Goal: Task Accomplishment & Management: Use online tool/utility

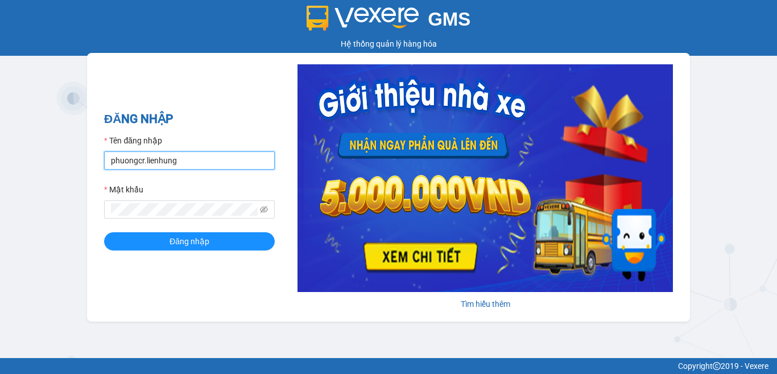
click at [188, 158] on input "phuongcr.lienhung" at bounding box center [189, 160] width 171 height 18
type input "quyen.lienhung"
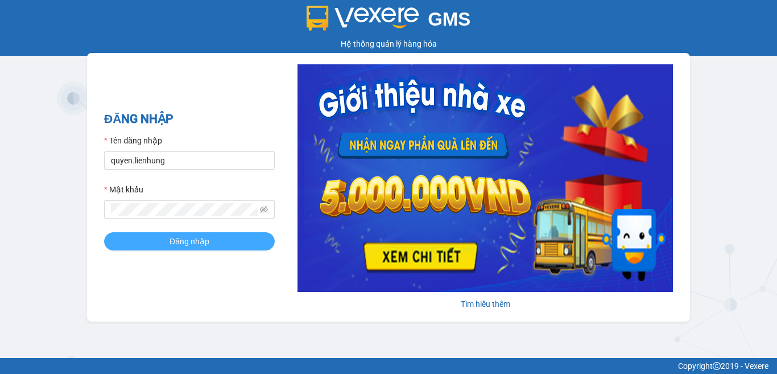
click at [203, 238] on span "Đăng nhập" at bounding box center [189, 241] width 40 height 13
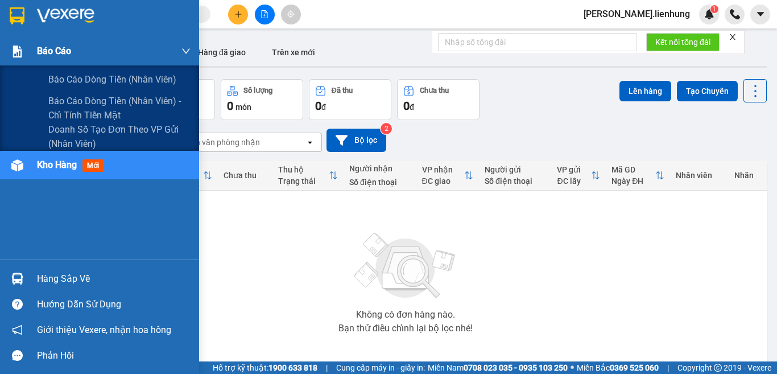
click at [25, 49] on div at bounding box center [17, 52] width 20 height 20
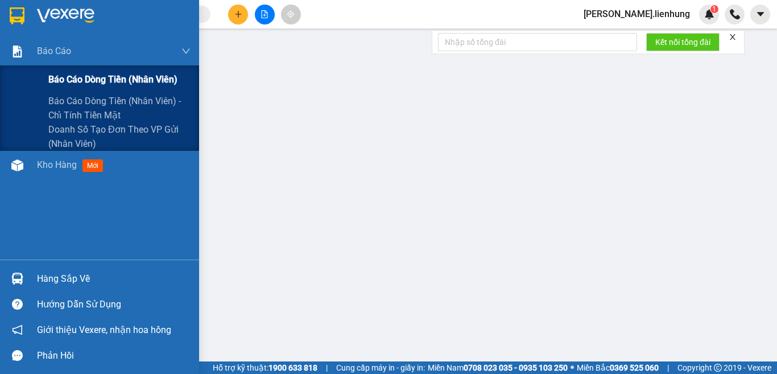
click at [112, 85] on span "Báo cáo dòng tiền (nhân viên)" at bounding box center [112, 79] width 129 height 14
